Goal: Communication & Community: Ask a question

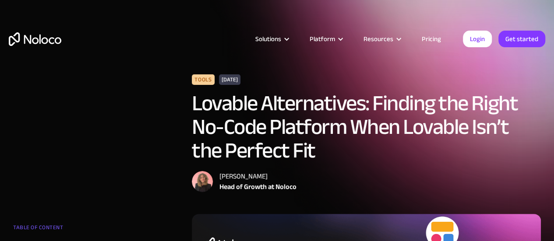
click at [432, 42] on link "Pricing" at bounding box center [431, 38] width 41 height 11
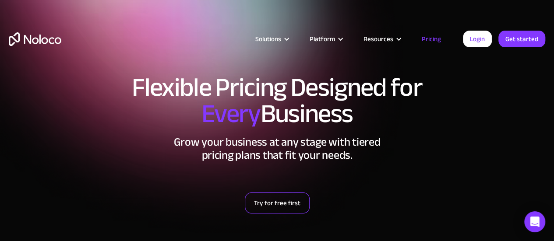
click at [297, 206] on link "Try for free first" at bounding box center [277, 203] width 65 height 21
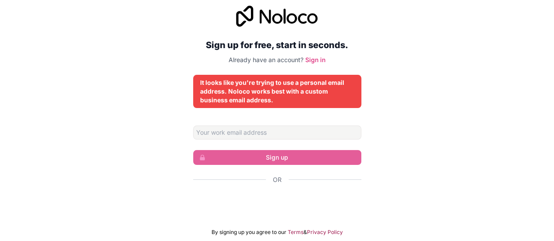
scroll to position [7, 0]
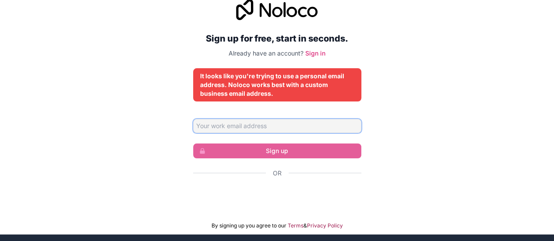
click at [327, 125] on input "Email address" at bounding box center [277, 126] width 168 height 14
click at [342, 121] on input "Email address" at bounding box center [277, 126] width 168 height 14
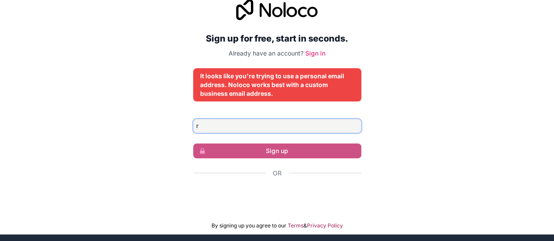
type input "rameshs7876@gmail.com"
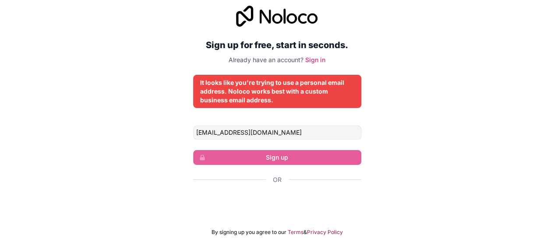
scroll to position [1, 0]
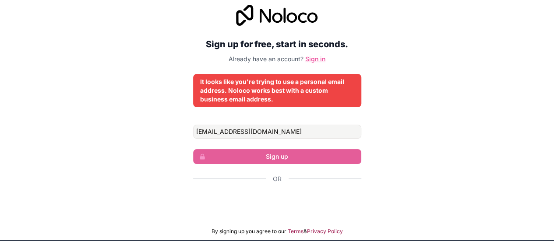
click at [316, 57] on link "Sign in" at bounding box center [315, 58] width 20 height 7
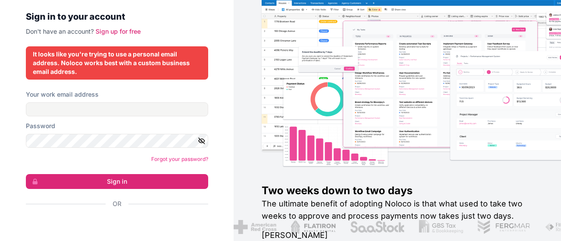
scroll to position [45, 0]
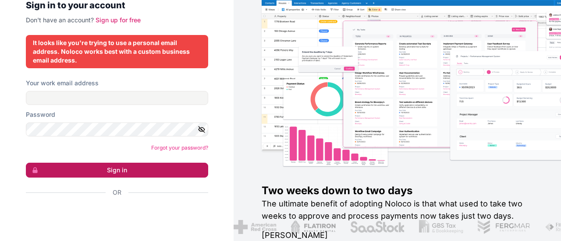
click at [131, 167] on button "Sign in" at bounding box center [117, 170] width 182 height 15
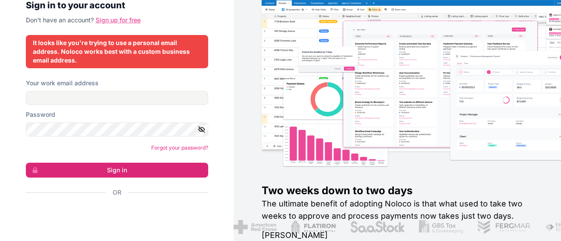
click at [119, 21] on link "Sign up for free" at bounding box center [118, 19] width 45 height 7
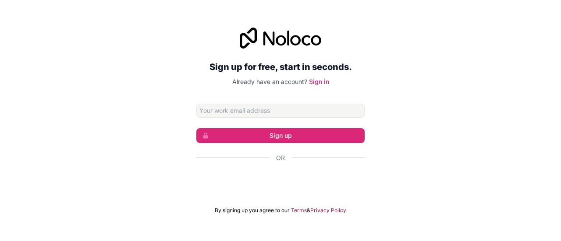
click at [238, 117] on input "Email address" at bounding box center [280, 111] width 168 height 14
type input "vandanak6557@gmail.com"
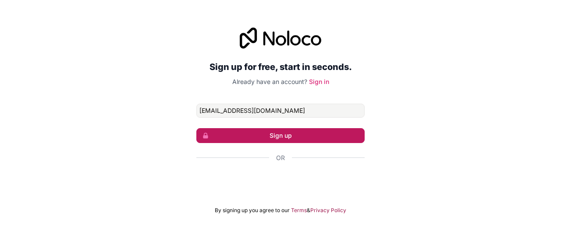
click at [288, 135] on button "Sign up" at bounding box center [280, 135] width 168 height 15
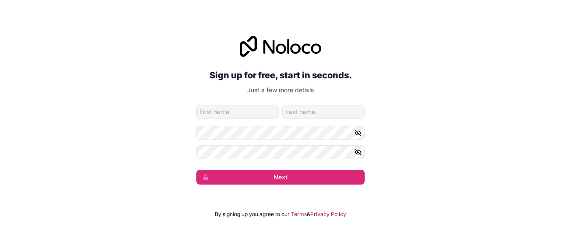
click at [247, 113] on input "given-name" at bounding box center [237, 112] width 82 height 14
type input "roushan"
click at [300, 114] on input "family-name" at bounding box center [323, 112] width 82 height 14
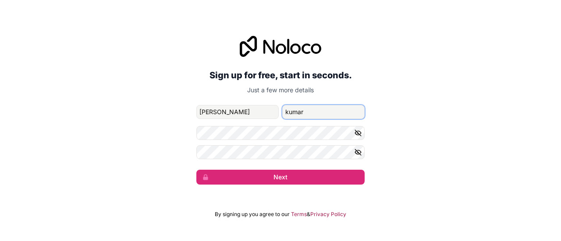
type input "kumar"
drag, startPoint x: 295, startPoint y: 141, endPoint x: 181, endPoint y: 167, distance: 117.3
click at [181, 167] on div "Sign up for free, start in seconds. Just a few more details vandanak6557@gmail.…" at bounding box center [280, 111] width 561 height 174
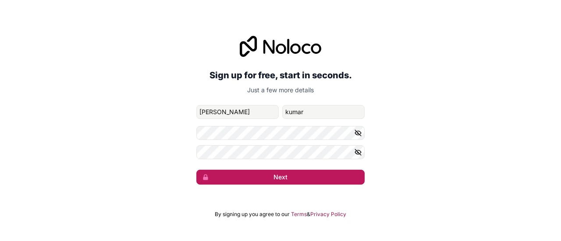
click at [298, 177] on button "Next" at bounding box center [280, 177] width 168 height 15
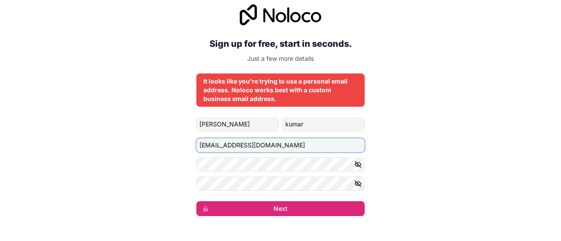
click at [280, 149] on input "vandanak6557@gmail.com" at bounding box center [280, 145] width 168 height 14
type input "roushan9931440@gmail.com"
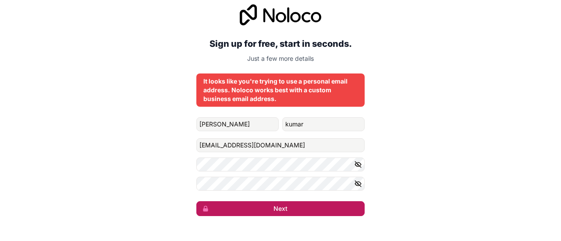
click at [342, 204] on button "Next" at bounding box center [280, 209] width 168 height 15
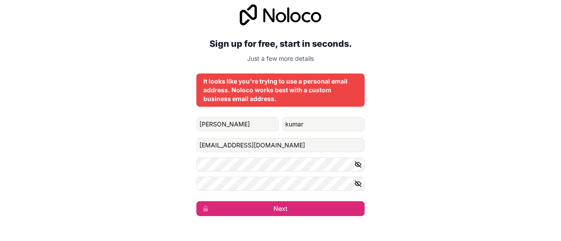
click at [356, 161] on icon "button" at bounding box center [358, 165] width 8 height 8
click at [344, 101] on div "It looks like you're trying to use a personal email address. Noloco works best …" at bounding box center [280, 90] width 154 height 26
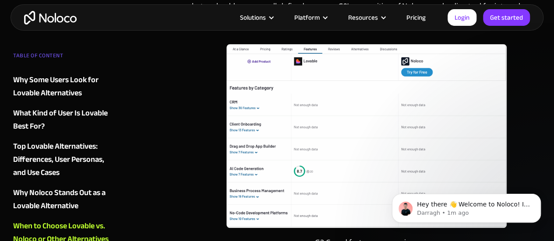
scroll to position [1752, 0]
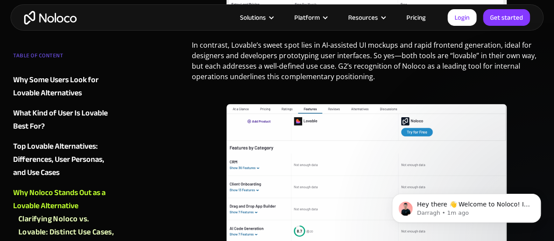
click at [416, 17] on link "Pricing" at bounding box center [416, 17] width 41 height 11
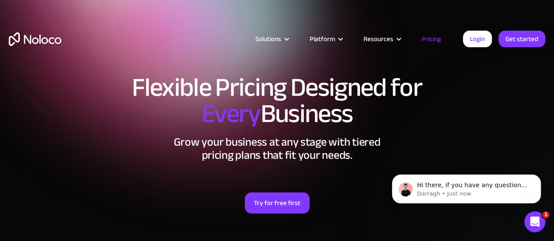
click at [540, 220] on icon "Open Intercom Messenger" at bounding box center [535, 222] width 14 height 14
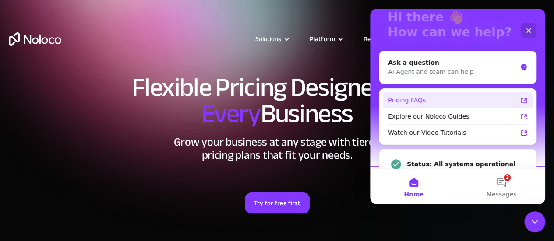
scroll to position [74, 0]
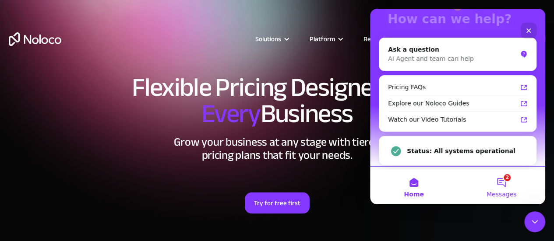
click at [494, 181] on button "2 Messages" at bounding box center [502, 187] width 88 height 35
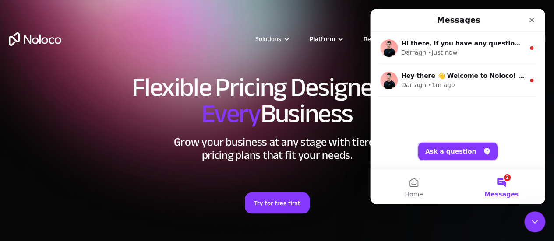
click at [467, 154] on button "Ask a question" at bounding box center [457, 152] width 79 height 18
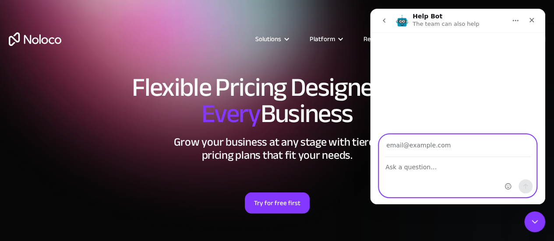
click at [454, 168] on textarea "Ask a question…" at bounding box center [457, 165] width 157 height 15
type textarea "can i build full stack android app using noloco"
click at [466, 141] on input "Your email" at bounding box center [458, 146] width 146 height 22
type input "s"
type input "[EMAIL_ADDRESS][DOMAIN_NAME]"
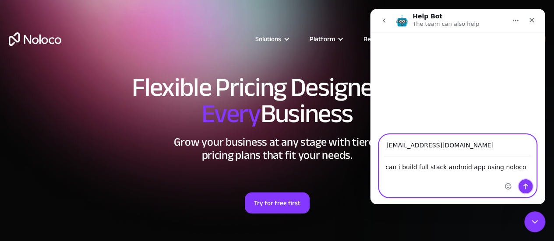
click at [528, 186] on icon "Send a message…" at bounding box center [526, 187] width 5 height 6
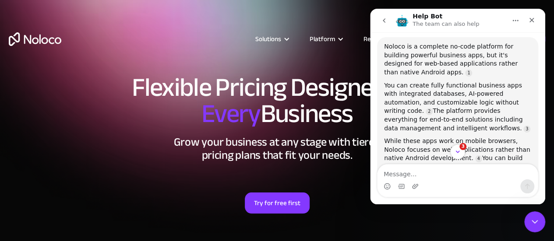
scroll to position [135, 0]
